Goal: Transaction & Acquisition: Purchase product/service

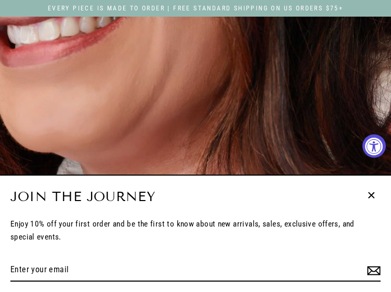
select select "3"
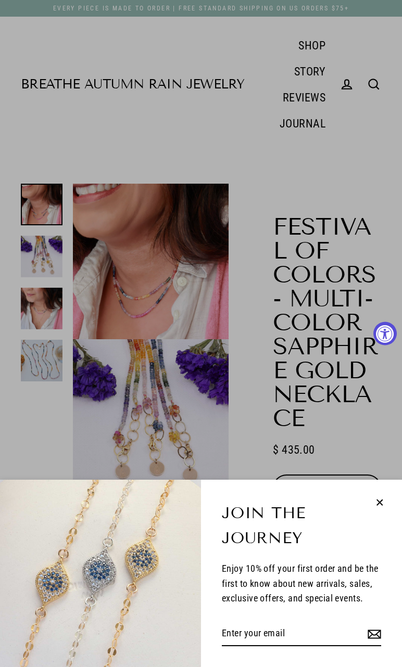
click at [310, 259] on div "Join the Journey Enjoy 10% off your first order and be the first to know about …" at bounding box center [201, 333] width 402 height 667
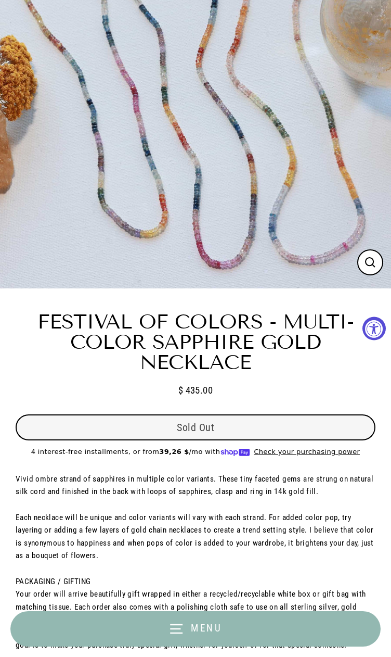
scroll to position [1318, 0]
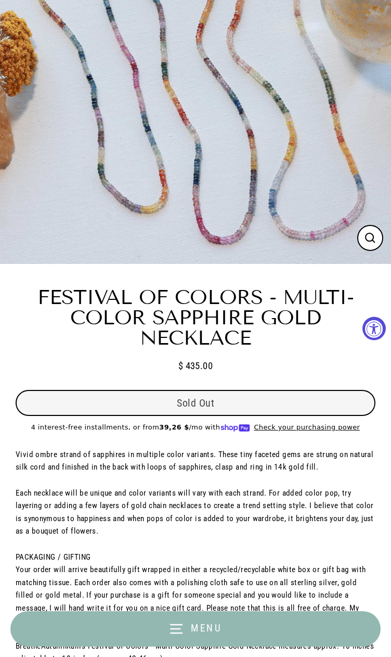
click at [107, 292] on button "Menu" at bounding box center [195, 628] width 371 height 35
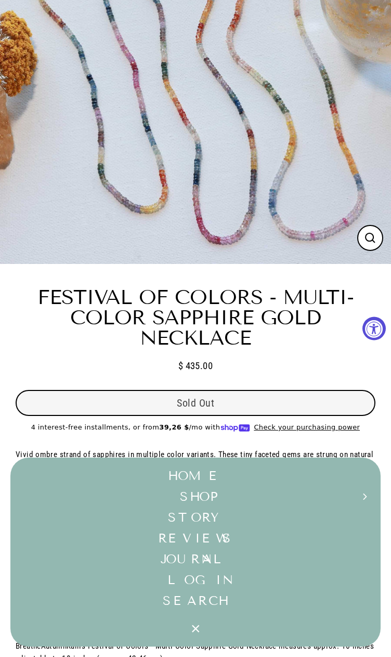
click at [103, 292] on button "SHOP Expand submenu" at bounding box center [195, 496] width 371 height 21
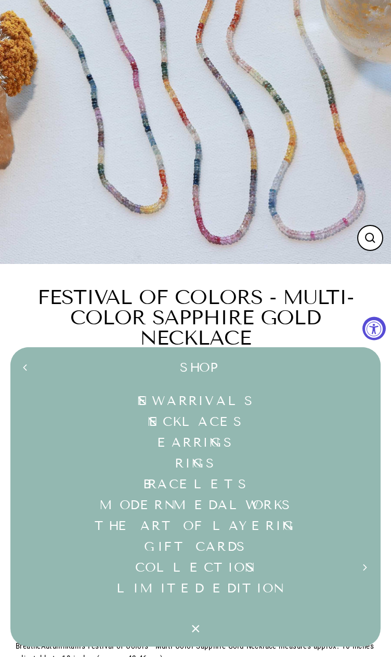
click at [93, 292] on link "New Arrivals" at bounding box center [195, 400] width 371 height 21
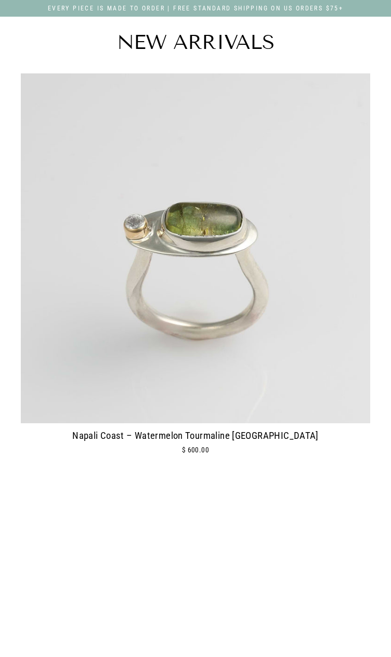
click at [205, 484] on div at bounding box center [196, 659] width 350 height 350
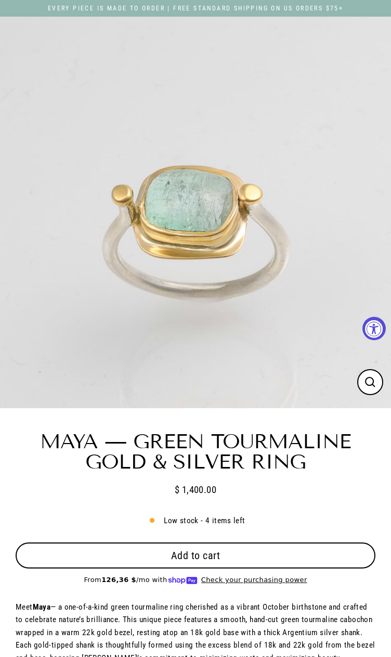
select select "3"
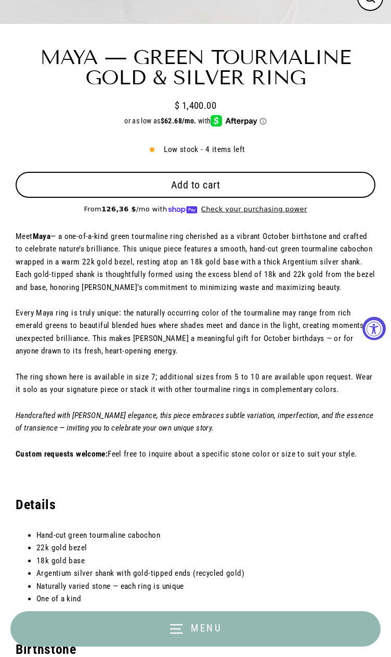
scroll to position [416, 0]
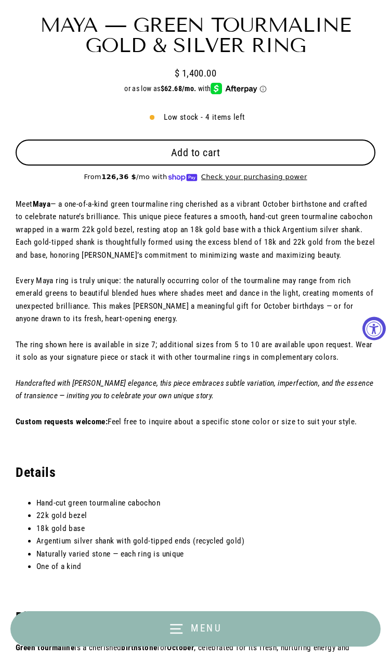
click at [221, 146] on span "Add to cart" at bounding box center [195, 152] width 49 height 12
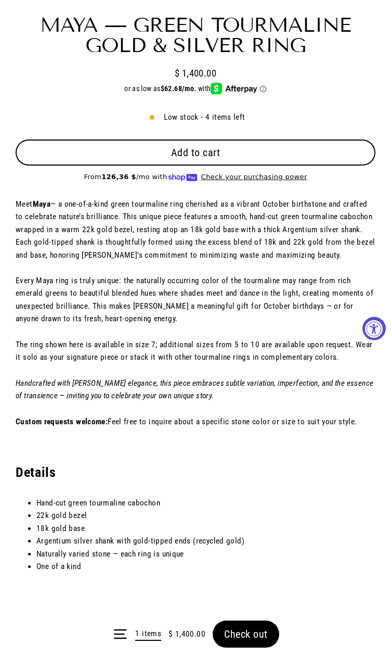
click at [276, 632] on form "Menu 1 items $ 1,400.00 Check out" at bounding box center [195, 634] width 391 height 46
click at [266, 633] on span "Check out" at bounding box center [246, 634] width 44 height 12
